Goal: Register for event/course

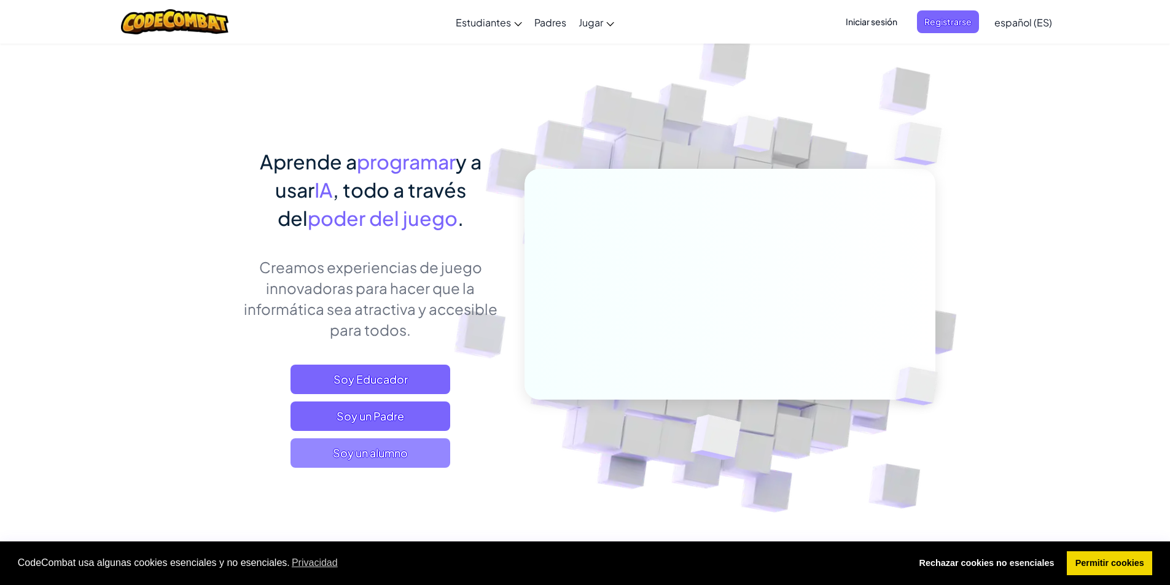
click at [359, 456] on span "Soy un alumno" at bounding box center [370, 453] width 160 height 29
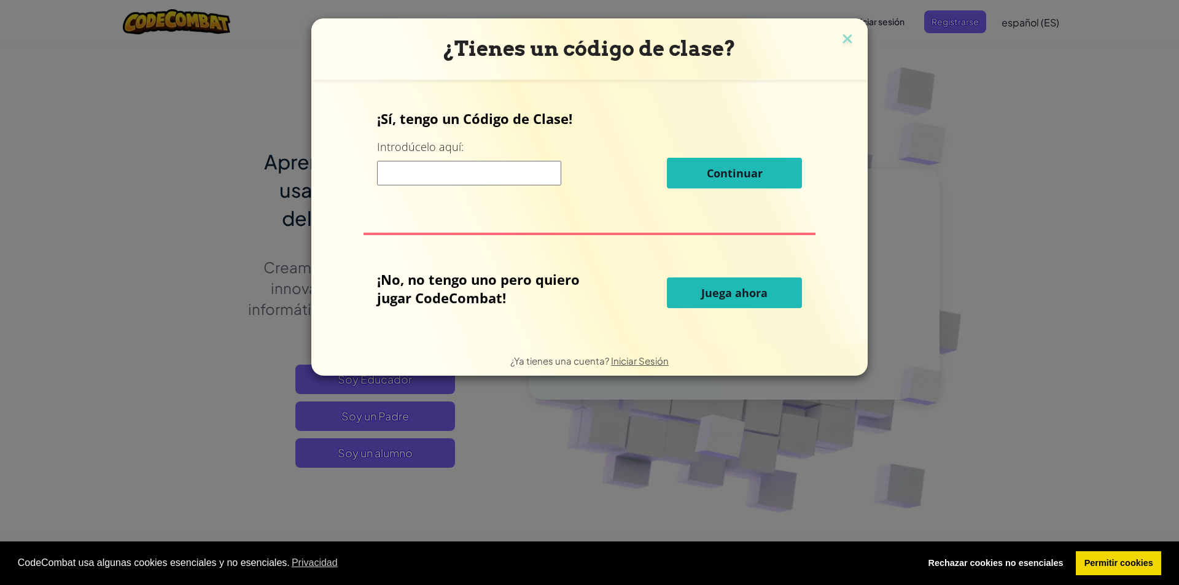
click at [488, 190] on div "¡Sí, tengo un Código de Clase! Introdúcelo aquí: Continuar" at bounding box center [590, 153] width 426 height 88
click at [486, 180] on input at bounding box center [469, 173] width 184 height 25
click at [443, 162] on input at bounding box center [469, 173] width 184 height 25
paste input "[URL][DOMAIN_NAME]"
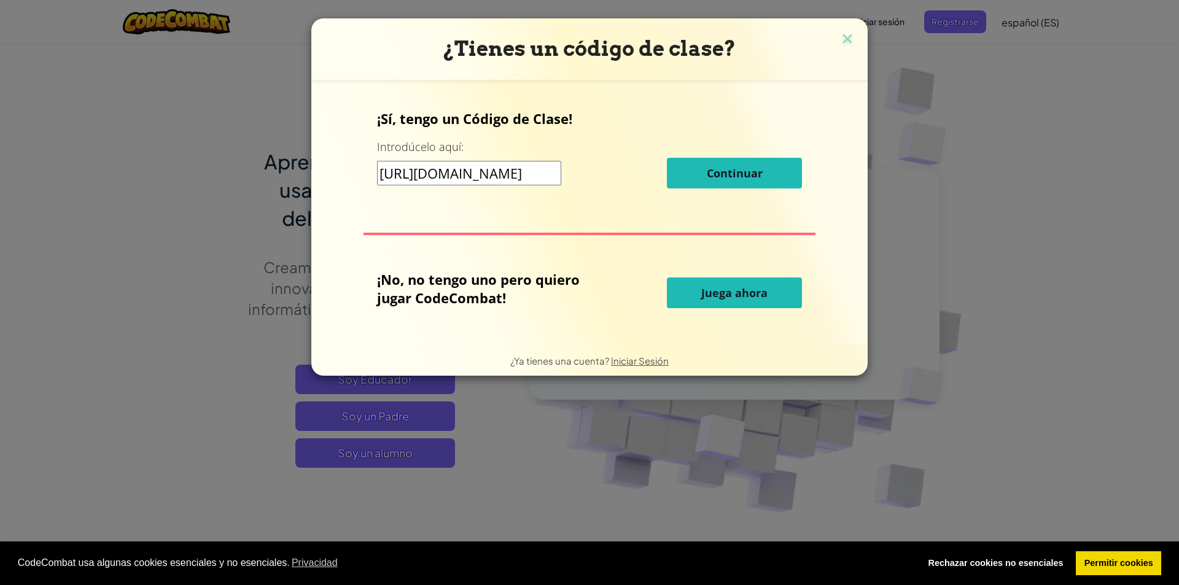
type input "[URL][DOMAIN_NAME]"
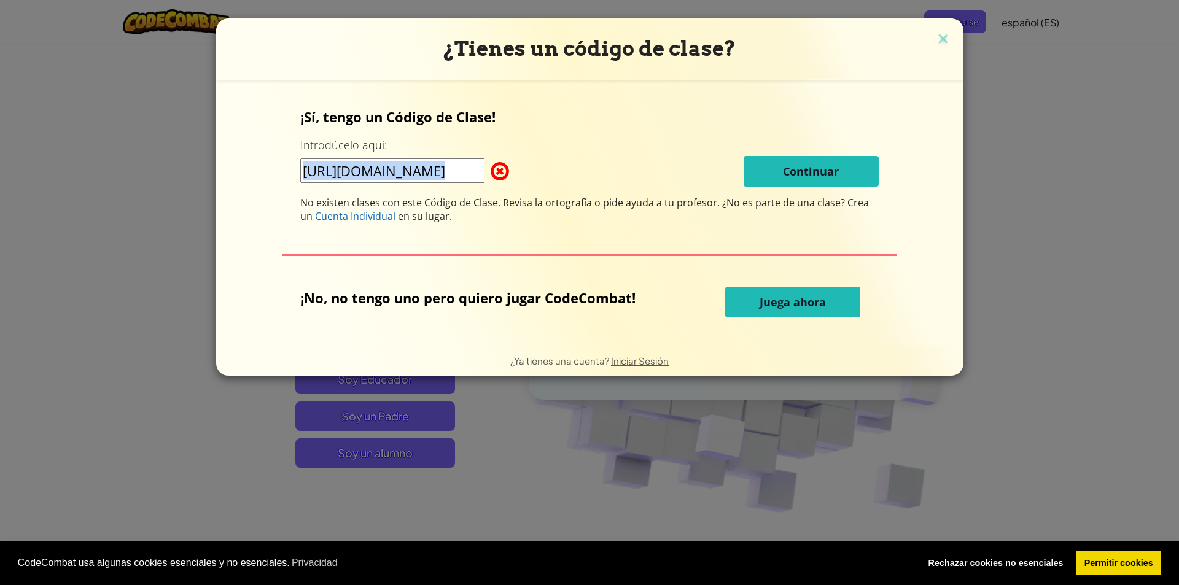
drag, startPoint x: 510, startPoint y: 173, endPoint x: 289, endPoint y: 178, distance: 221.2
click at [289, 178] on div "¡Sí, tengo un Código de Clase! Introdúcelo aquí: [URL][DOMAIN_NAME] Continuar N…" at bounding box center [589, 212] width 723 height 241
click at [57, 23] on div "¿Tienes un código de clase? ¡Sí, tengo un Código de Clase! Introdúcelo aquí: [U…" at bounding box center [589, 292] width 1179 height 585
